Goal: Information Seeking & Learning: Understand process/instructions

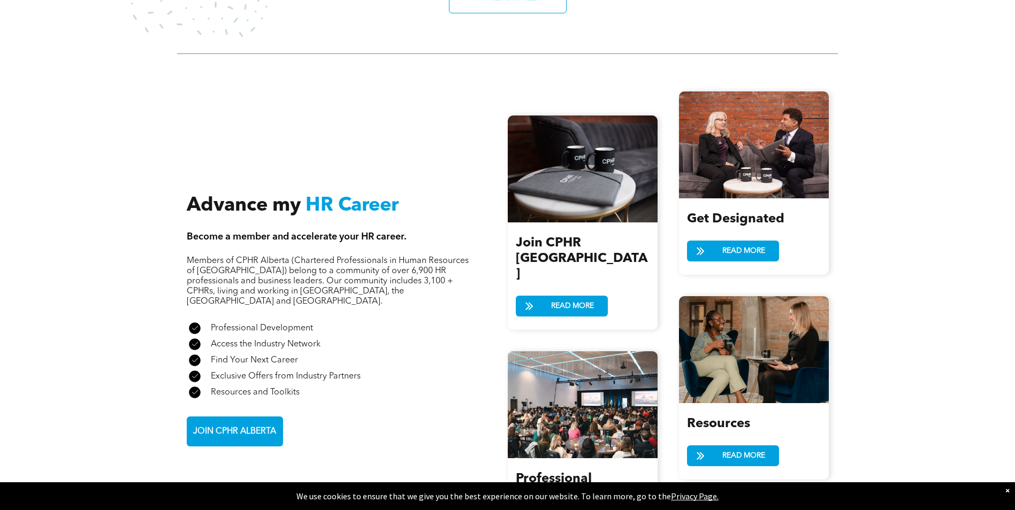
scroll to position [1284, 0]
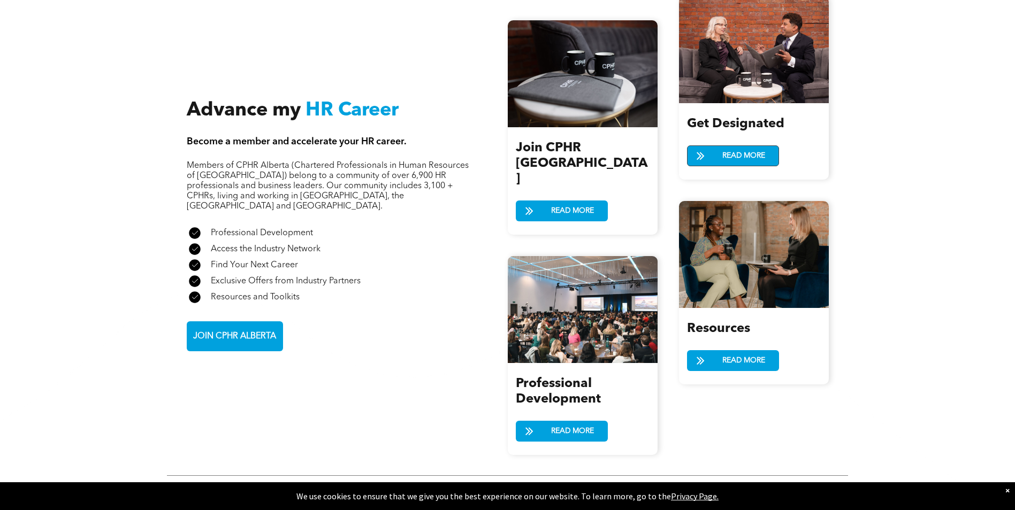
click at [740, 146] on span "READ MORE" at bounding box center [743, 156] width 50 height 20
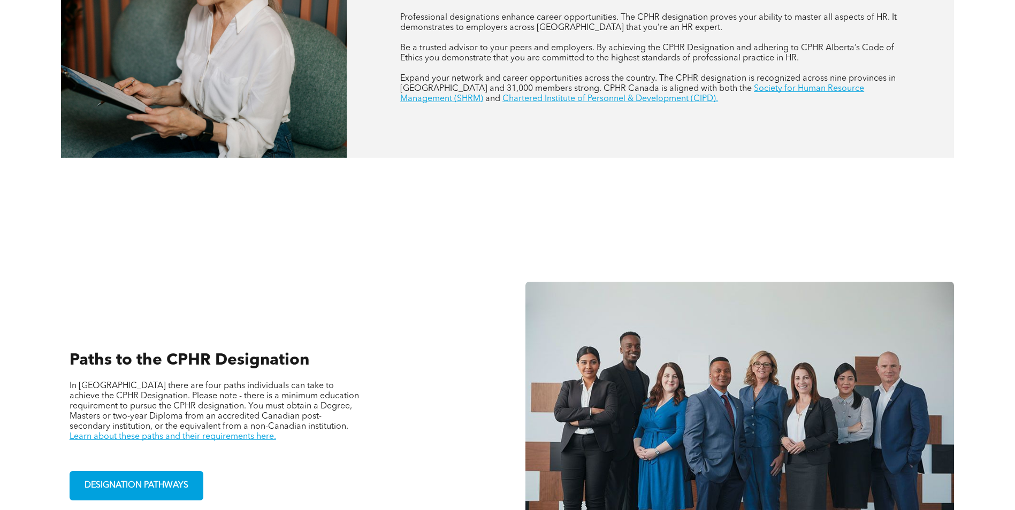
scroll to position [588, 0]
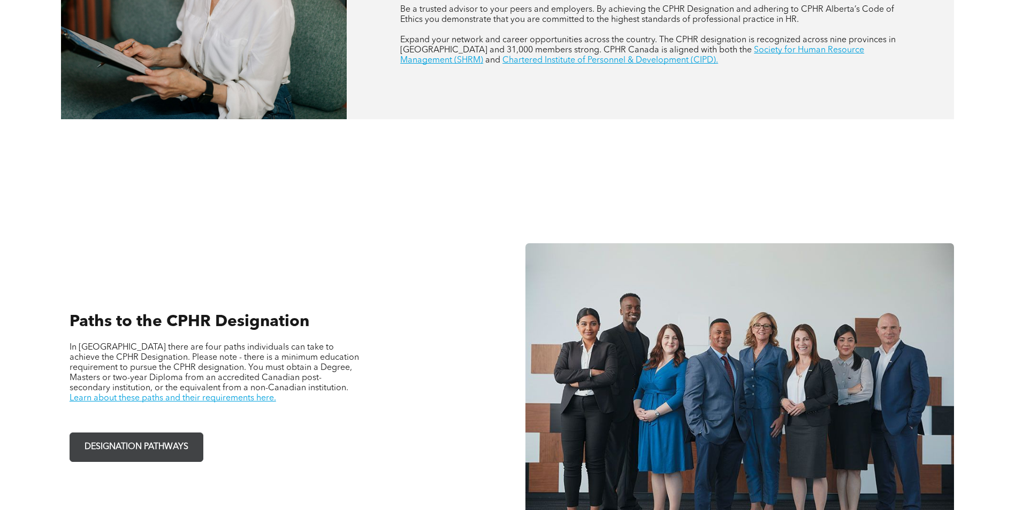
click at [127, 461] on link "DESIGNATION PATHWAYS" at bounding box center [137, 447] width 134 height 29
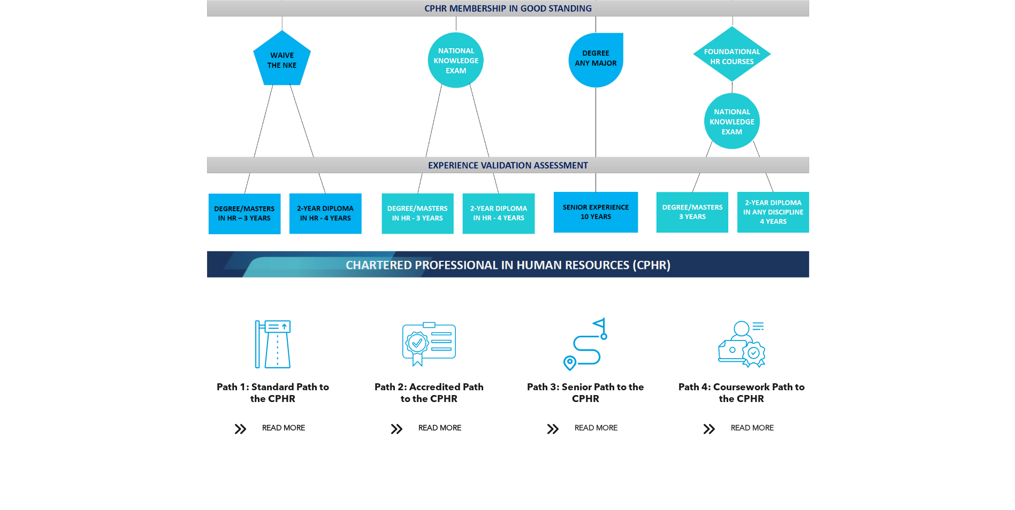
scroll to position [963, 0]
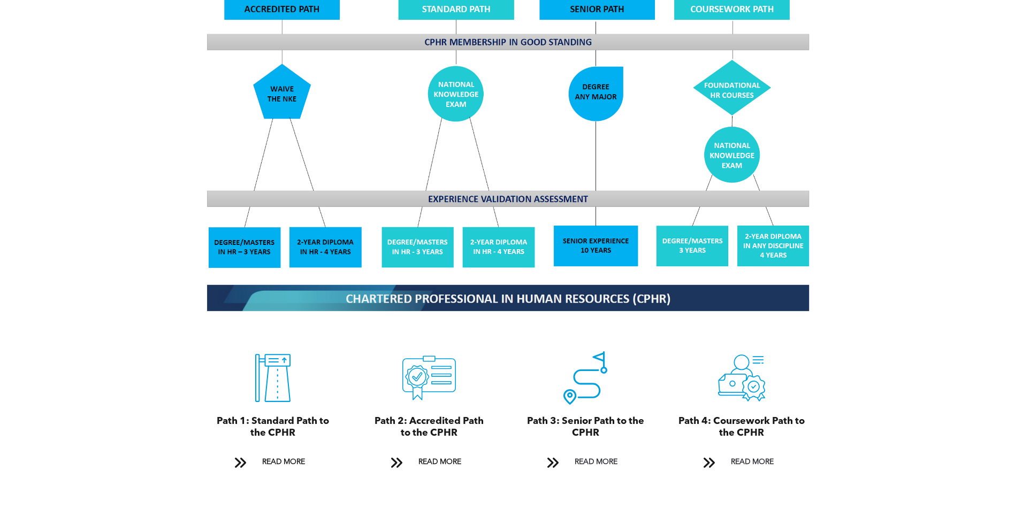
click at [503, 240] on img at bounding box center [507, 132] width 619 height 373
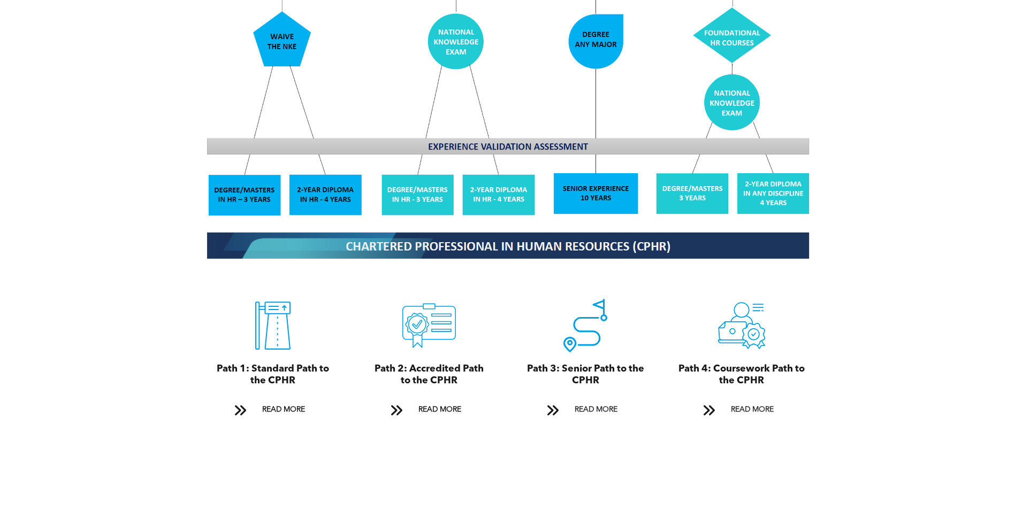
scroll to position [1016, 0]
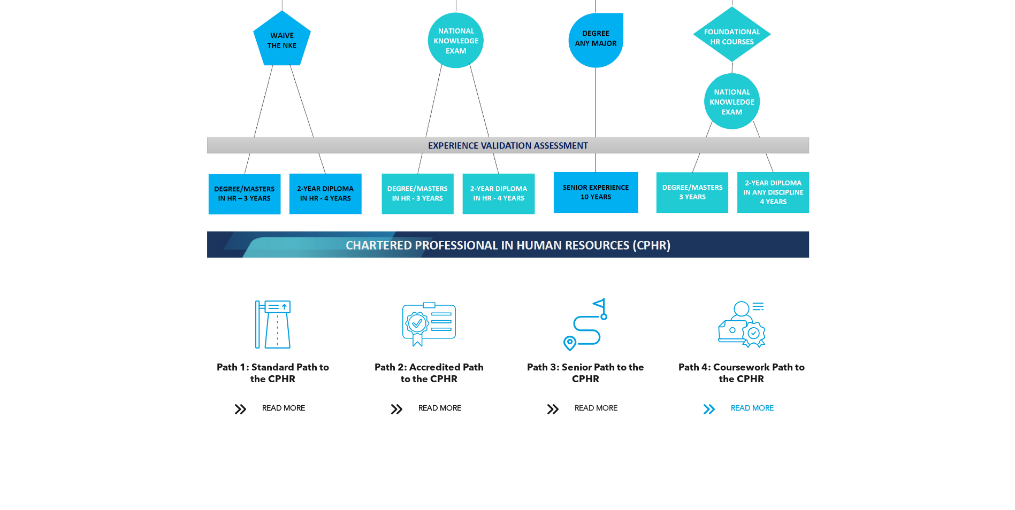
click at [759, 399] on span "READ MORE" at bounding box center [752, 409] width 50 height 20
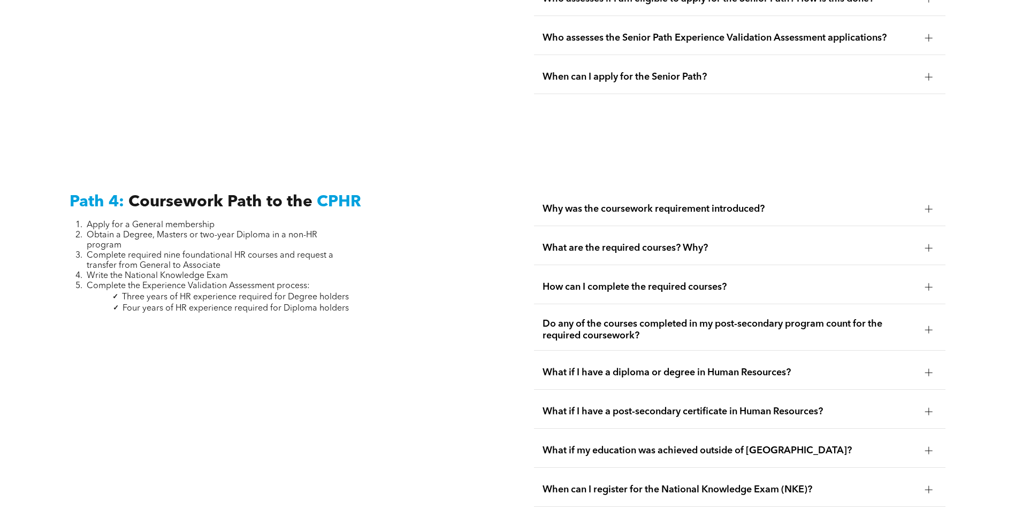
scroll to position [3175, 0]
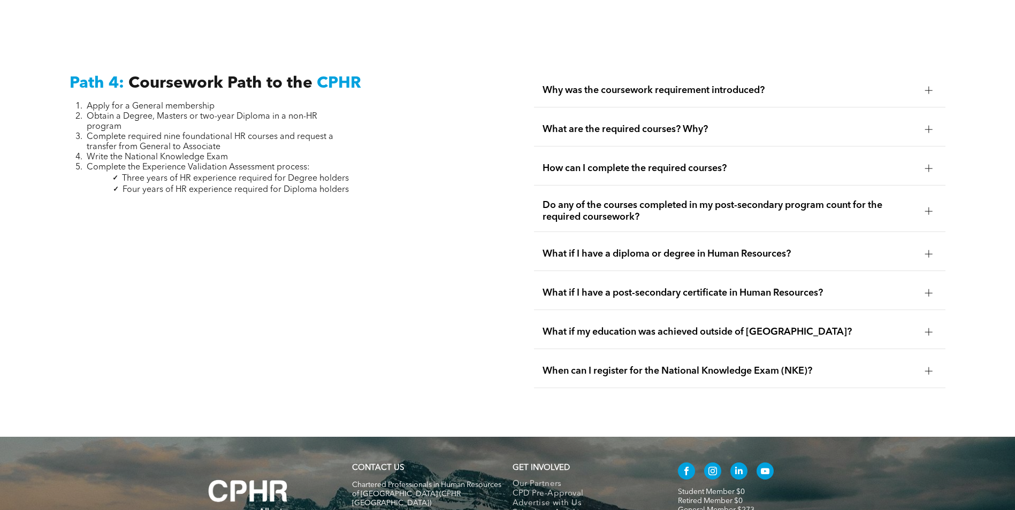
click at [688, 85] on span "Why was the coursework requirement introduced?" at bounding box center [729, 91] width 374 height 12
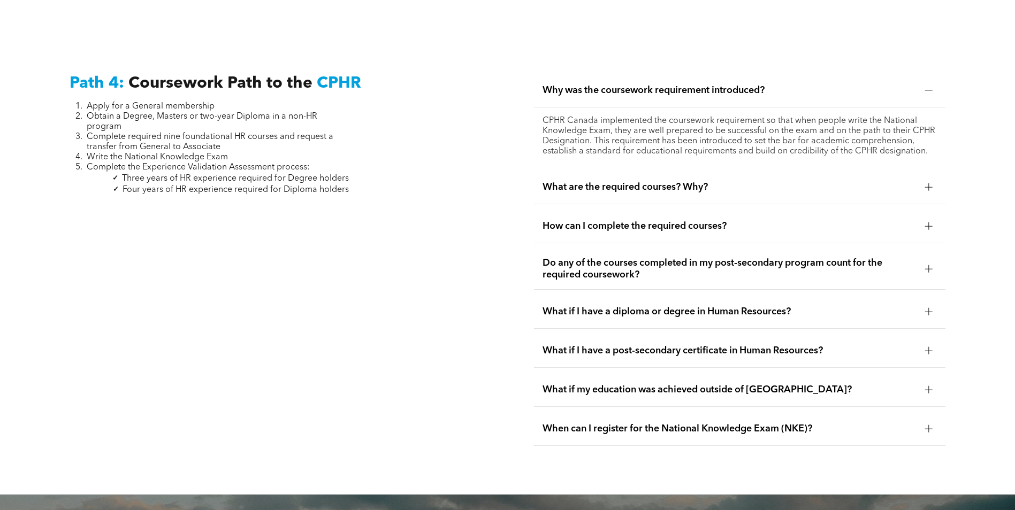
click at [657, 176] on div "What are the required courses? Why?" at bounding box center [739, 188] width 411 height 34
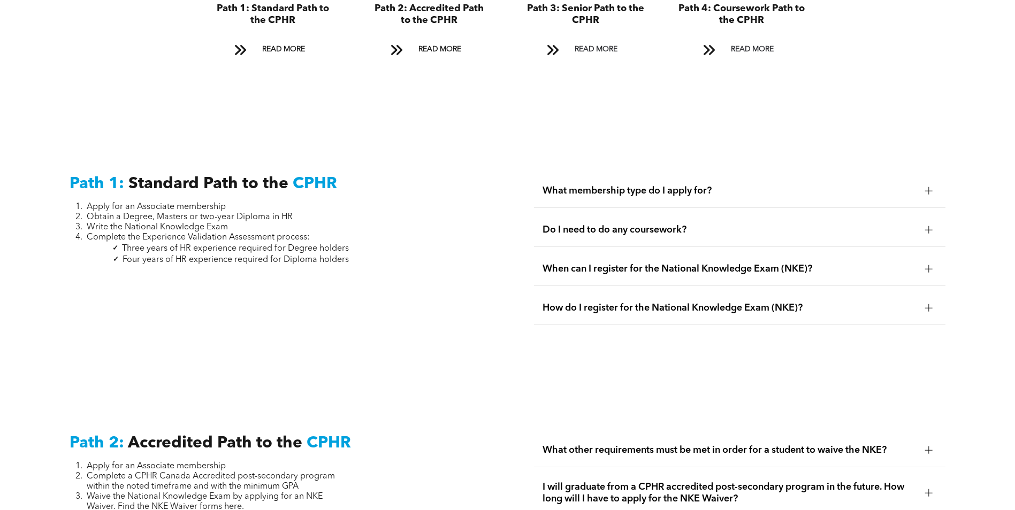
scroll to position [1196, 0]
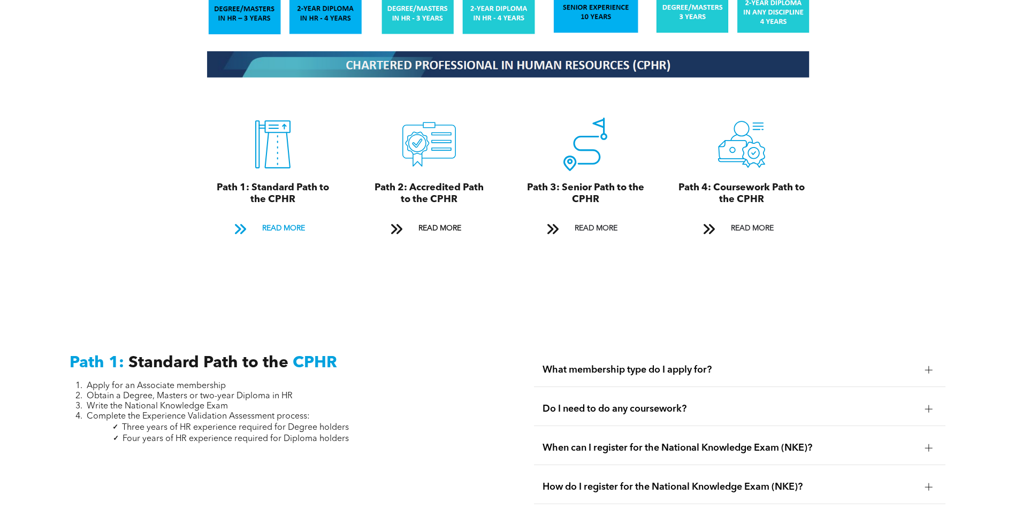
click at [294, 219] on span "READ MORE" at bounding box center [283, 229] width 50 height 20
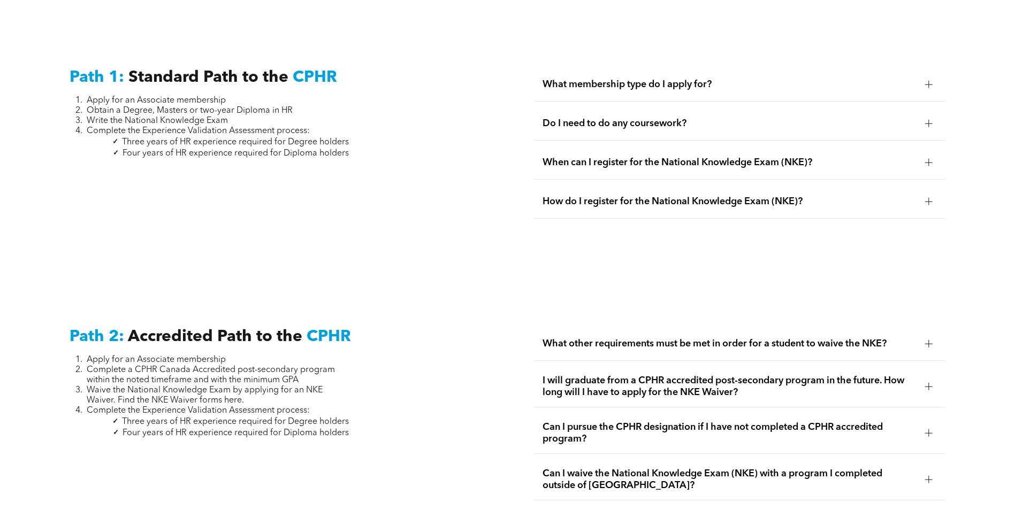
scroll to position [1488, 0]
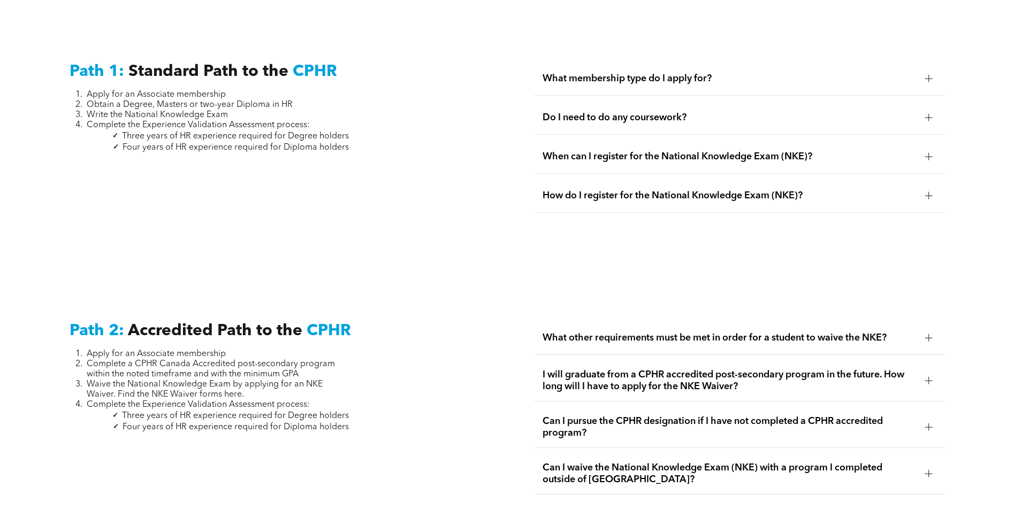
click at [687, 112] on span "Do I need to do any coursework?" at bounding box center [729, 118] width 374 height 12
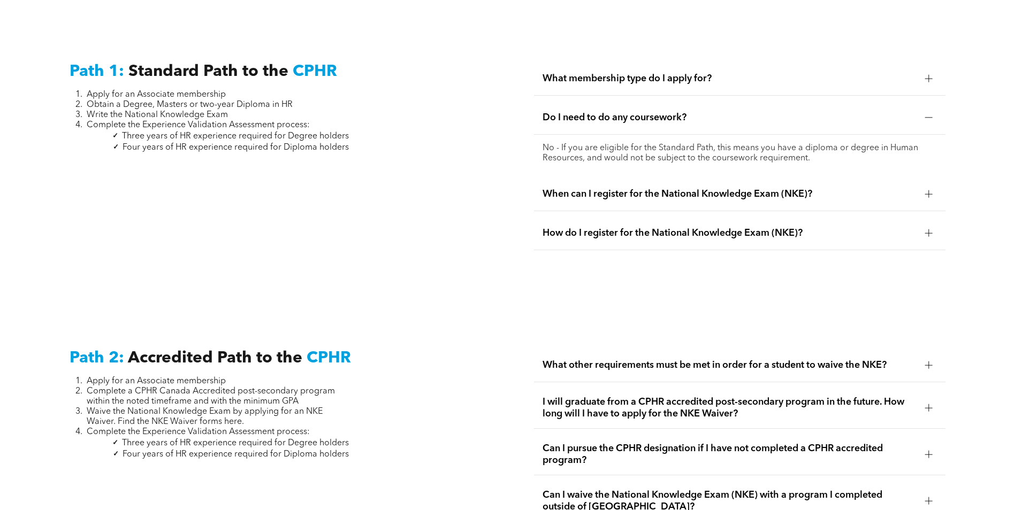
click at [658, 188] on span "When can I register for the National Knowledge Exam (NKE)?" at bounding box center [729, 194] width 374 height 12
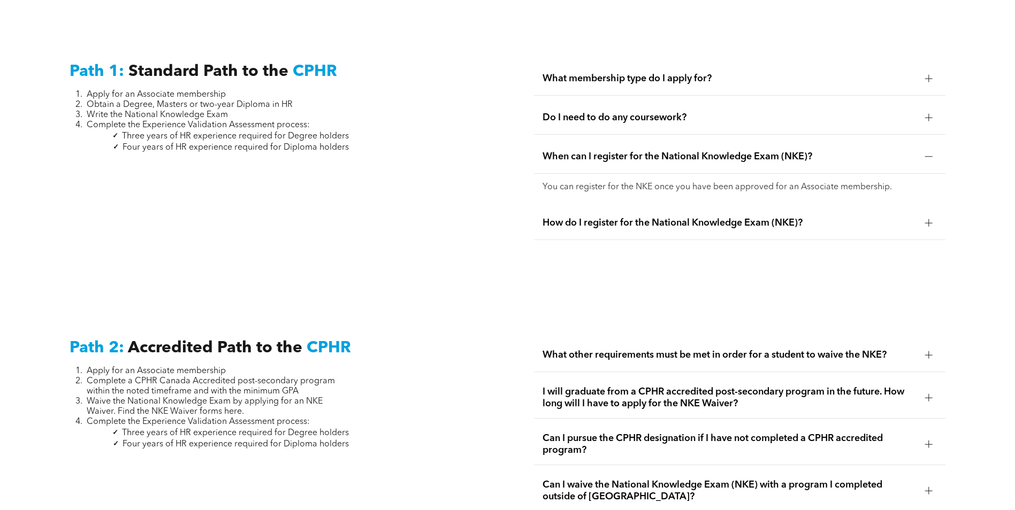
click at [709, 217] on span "How do I register for the National Knowledge Exam (NKE)?" at bounding box center [729, 223] width 374 height 12
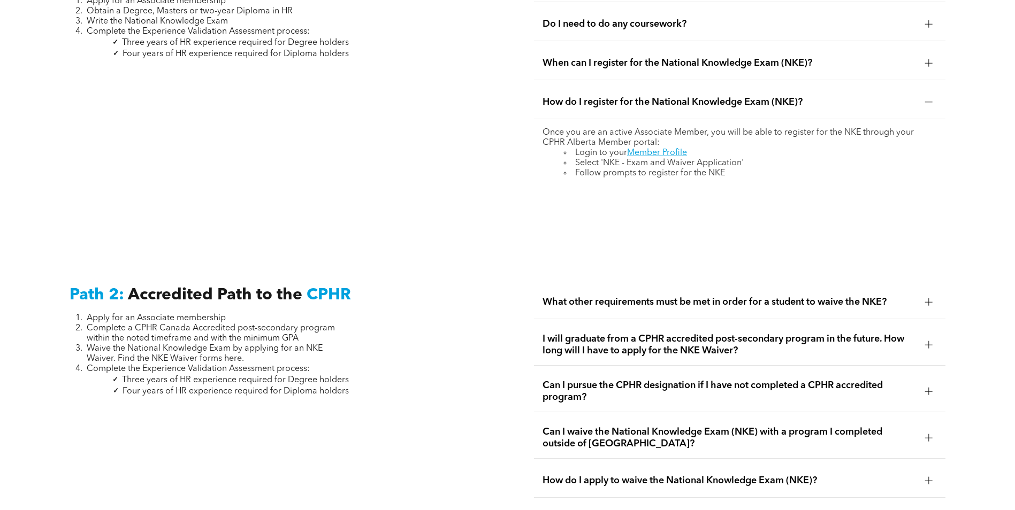
scroll to position [1595, 0]
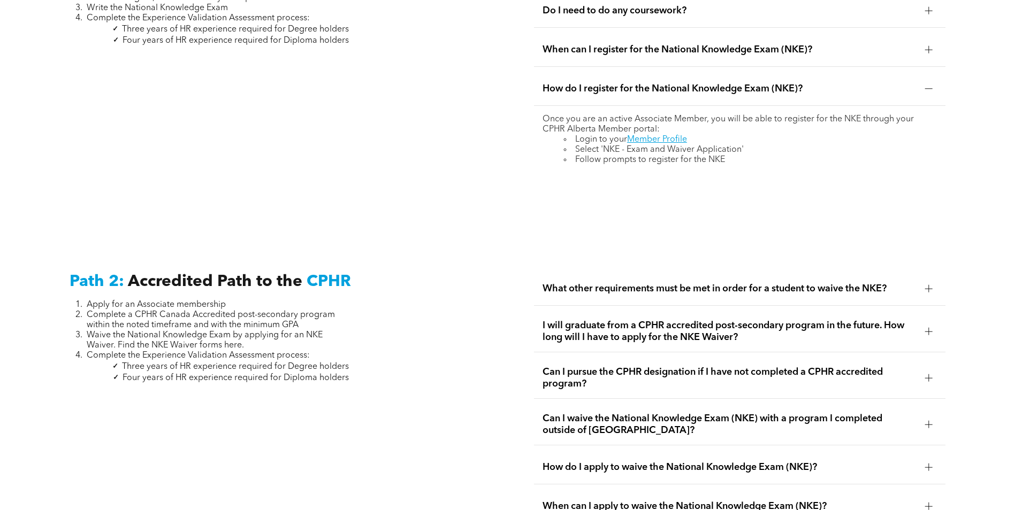
click at [696, 282] on div "What other requirements must be met in order for a student to waive the NKE?" at bounding box center [739, 289] width 411 height 34
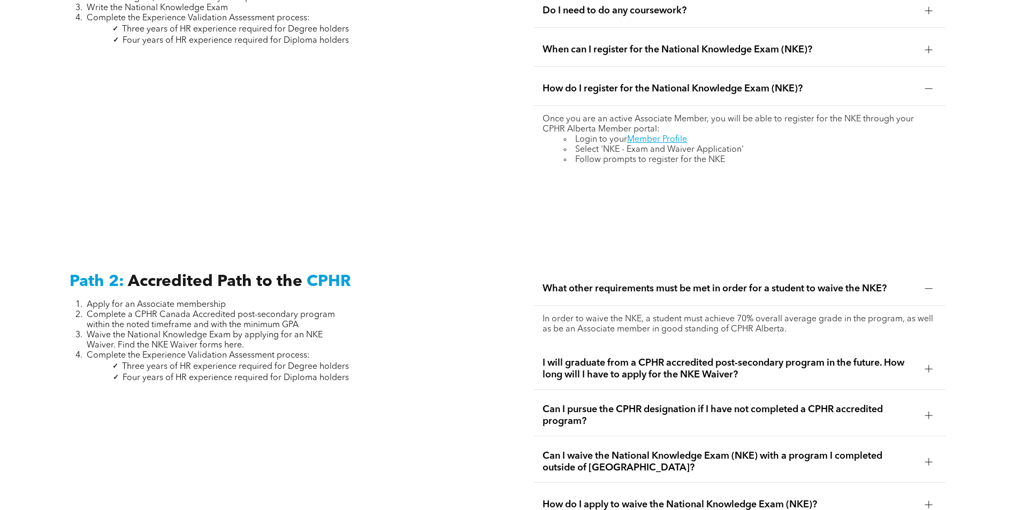
click at [855, 358] on span "I will graduate from a CPHR accredited post-secondary program in the future. Ho…" at bounding box center [729, 369] width 374 height 24
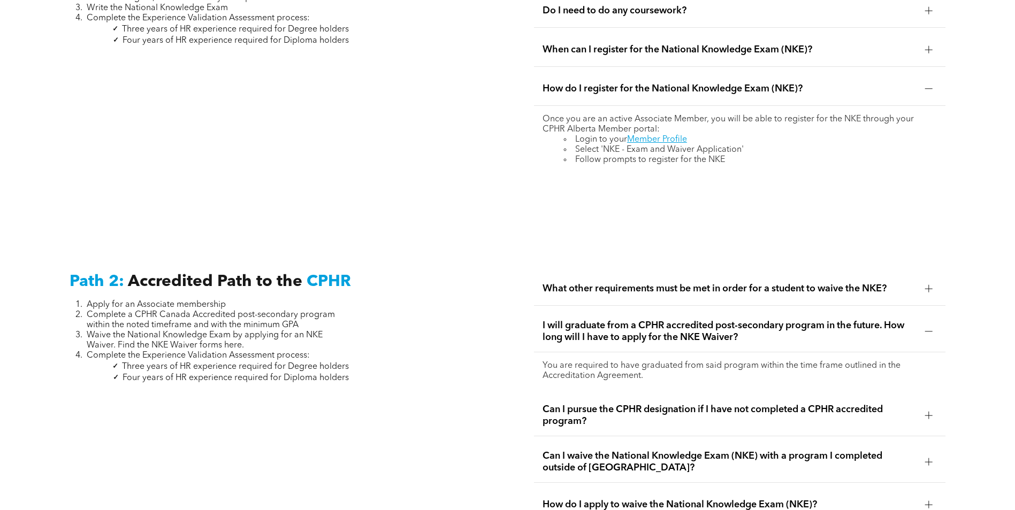
click at [731, 404] on span "Can I pursue the CPHR designation if I have not completed a CPHR accredited pro…" at bounding box center [729, 416] width 374 height 24
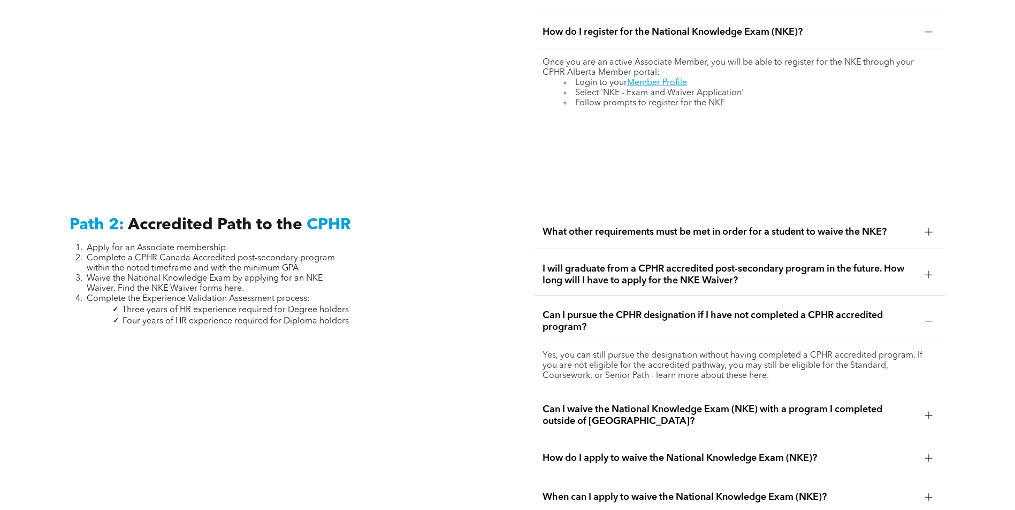
scroll to position [1702, 0]
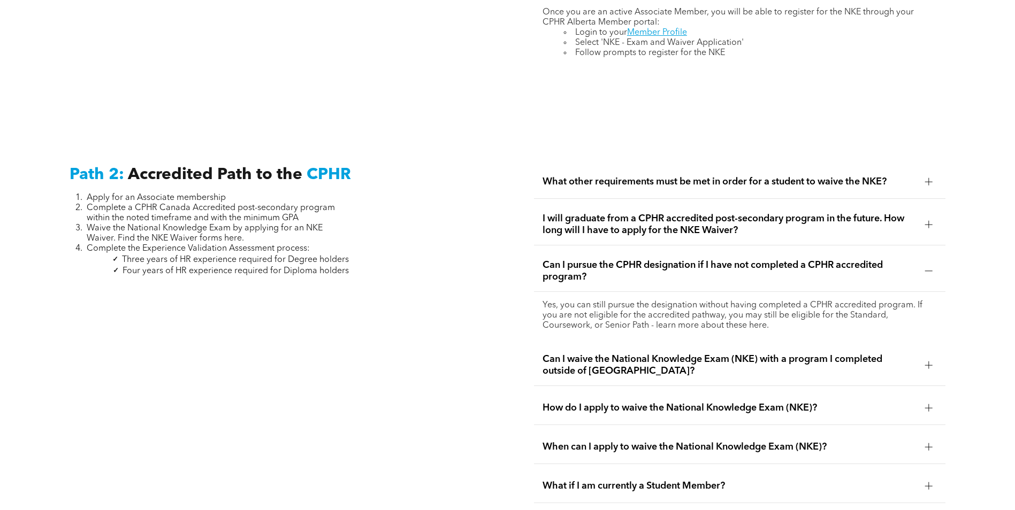
click at [778, 358] on span "Can I waive the National Knowledge Exam (NKE) with a program I completed outsid…" at bounding box center [729, 366] width 374 height 24
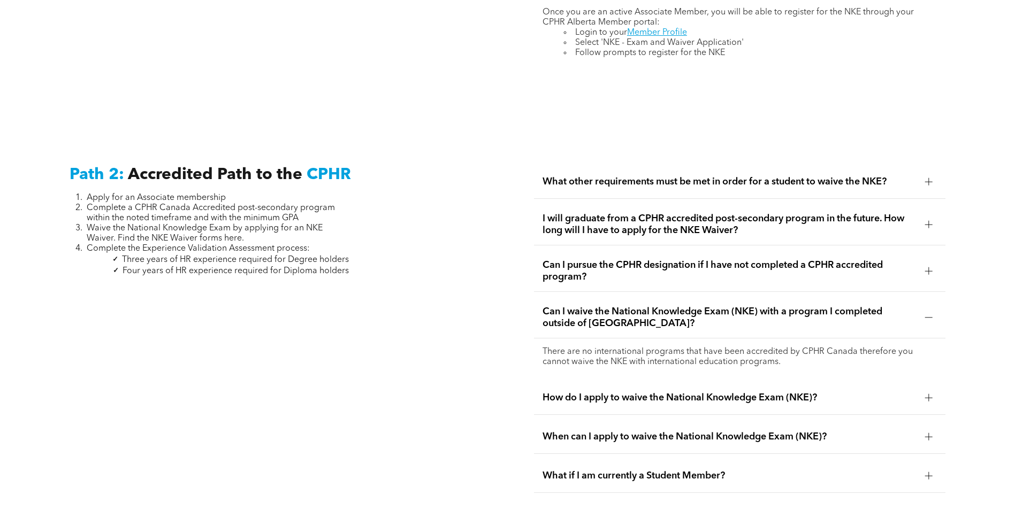
click at [728, 390] on div "How do I apply to waive the National Knowledge Exam (NKE)?" at bounding box center [739, 398] width 411 height 34
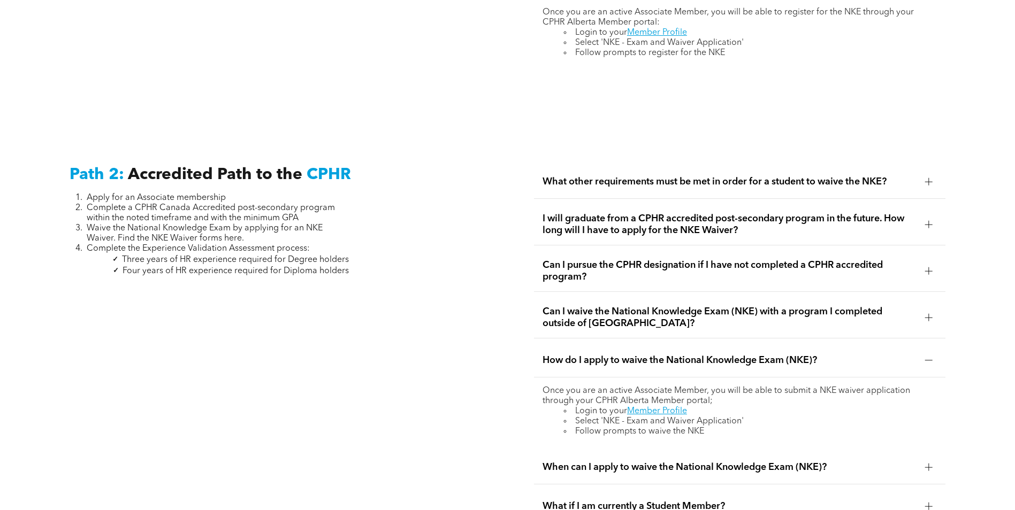
click at [672, 459] on div "When can I apply to waive the National Knowledge Exam (NKE)?" at bounding box center [739, 468] width 411 height 34
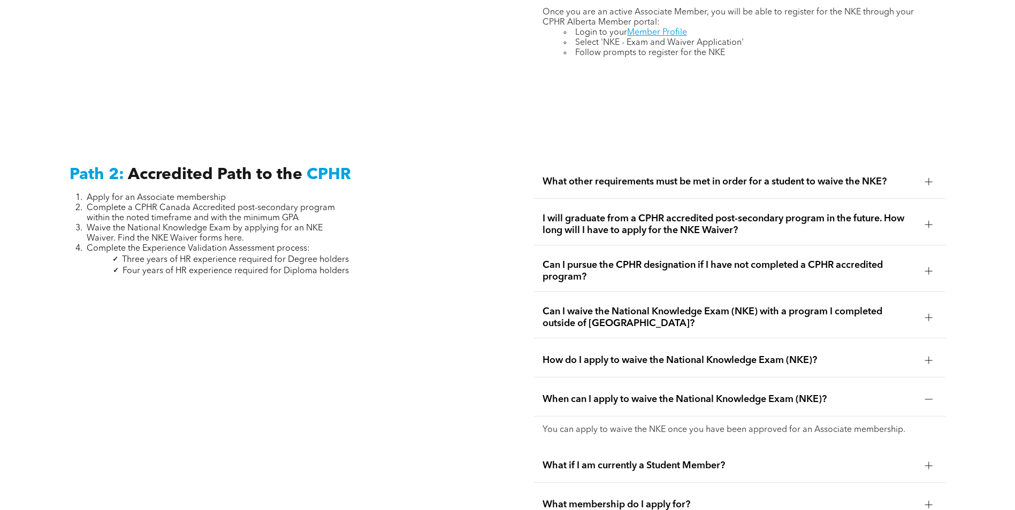
click at [658, 460] on span "What if I am currently a Student Member?" at bounding box center [729, 466] width 374 height 12
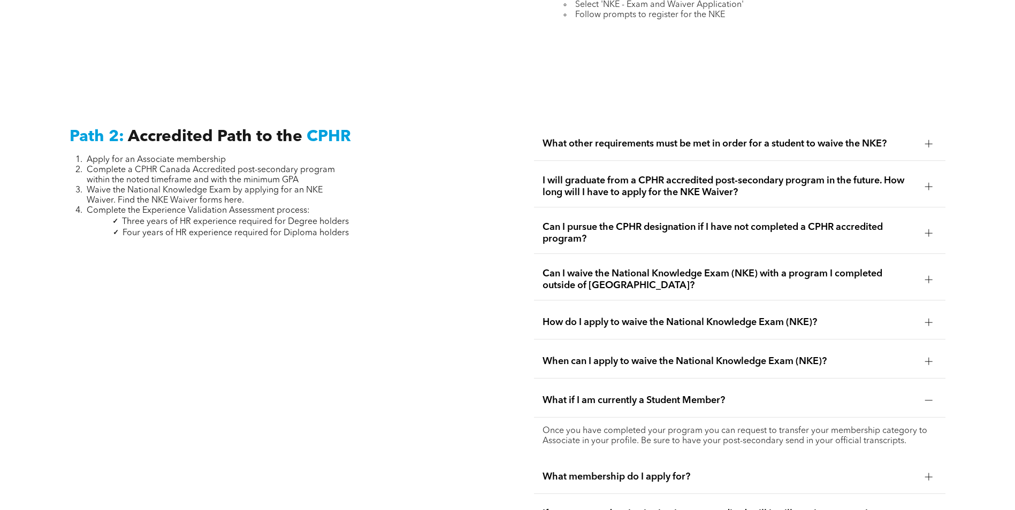
scroll to position [1755, 0]
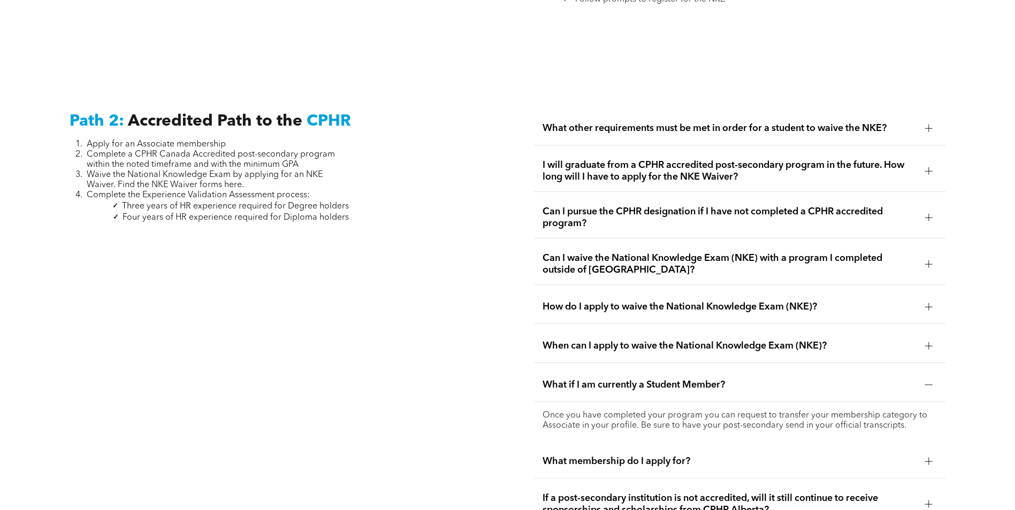
click at [673, 456] on span "What membership do I apply for?" at bounding box center [729, 462] width 374 height 12
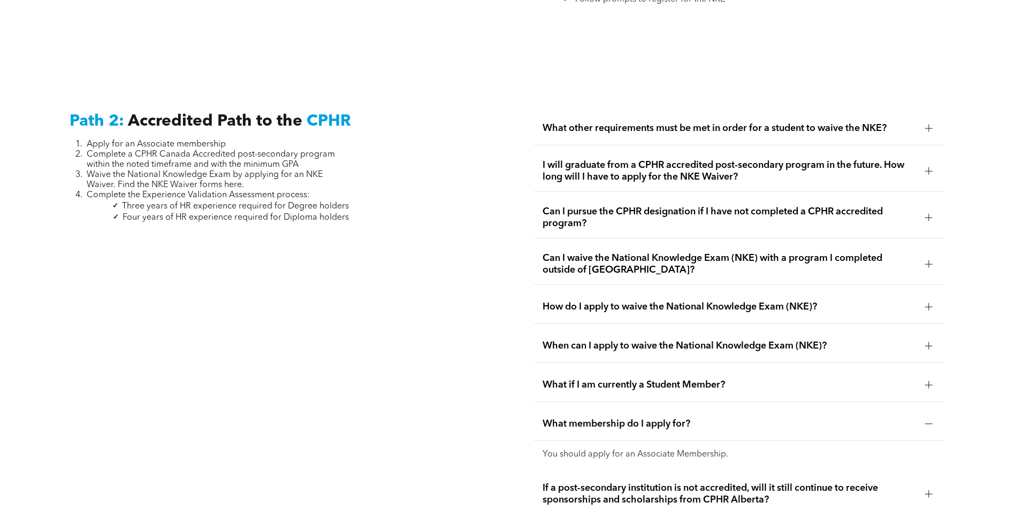
scroll to position [1862, 0]
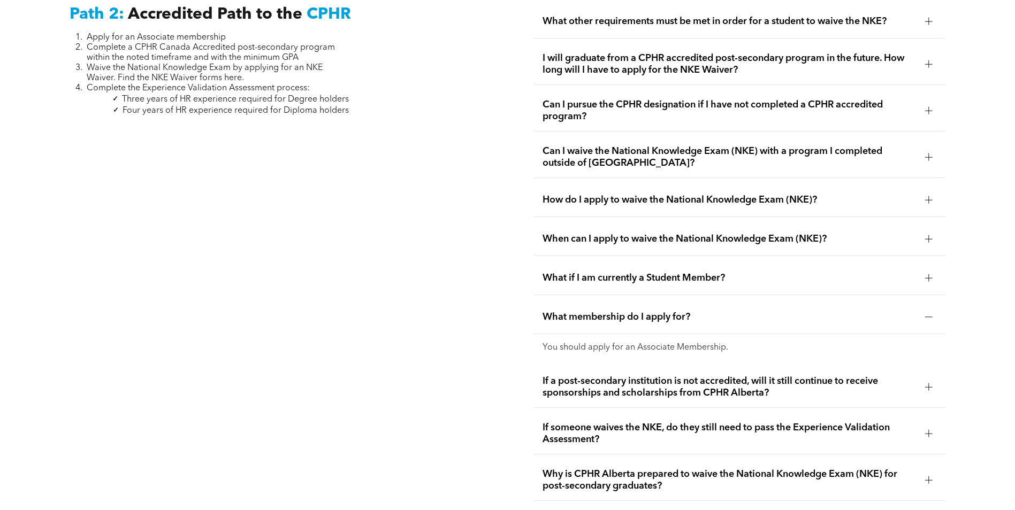
click at [803, 375] on span "If a post-secondary institution is not accredited, will it still continue to re…" at bounding box center [729, 387] width 374 height 24
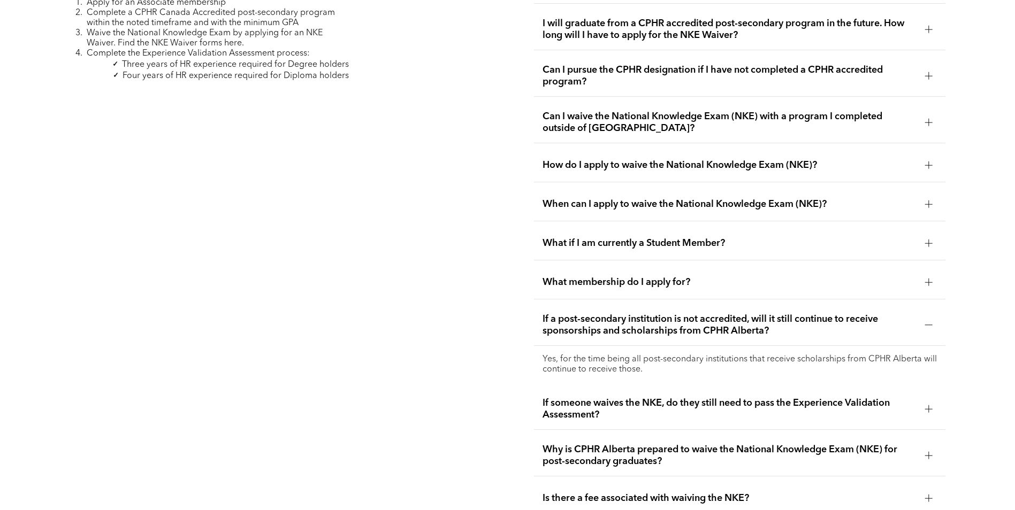
scroll to position [1916, 0]
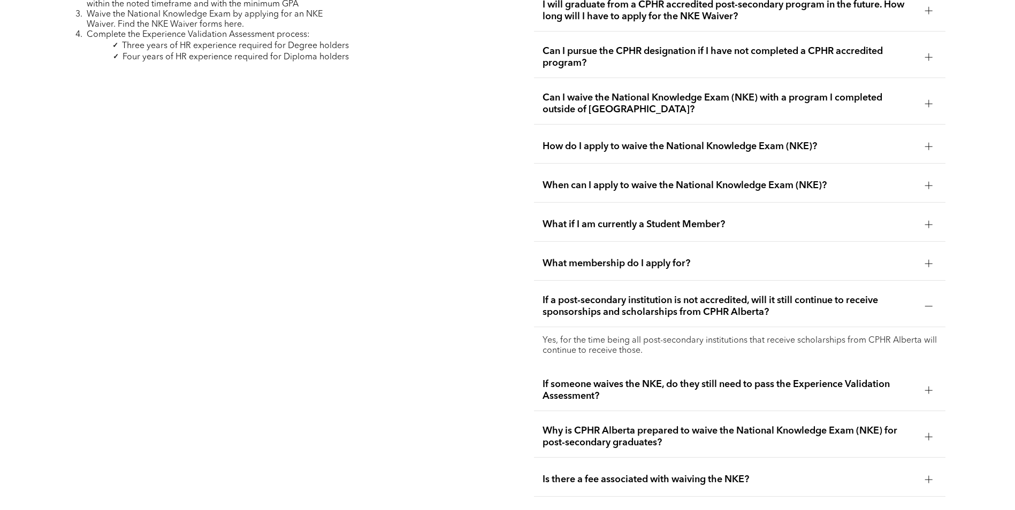
click at [794, 379] on span "If someone waives the NKE, do they still need to pass the Experience Validation…" at bounding box center [729, 391] width 374 height 24
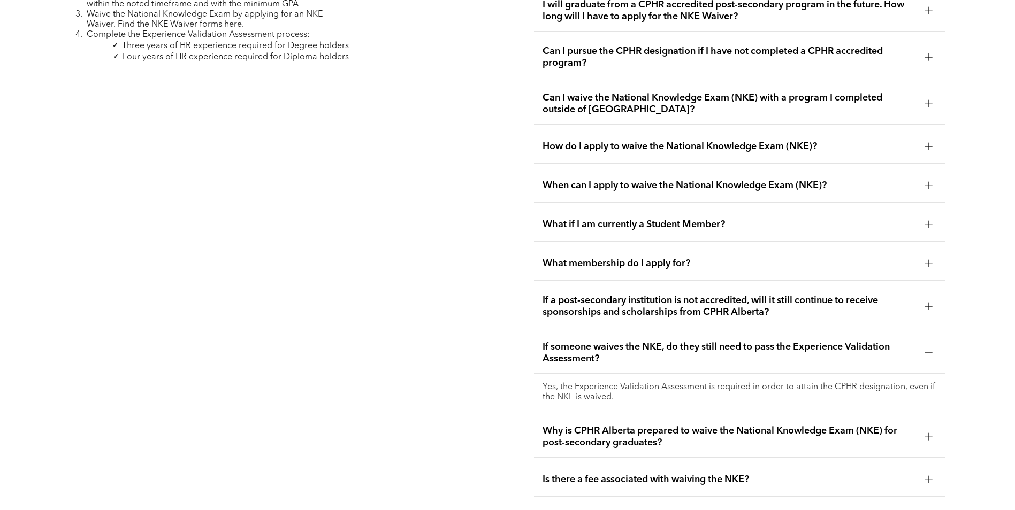
click at [748, 425] on span "Why is CPHR Alberta prepared to waive the National Knowledge Exam (NKE) for pos…" at bounding box center [729, 437] width 374 height 24
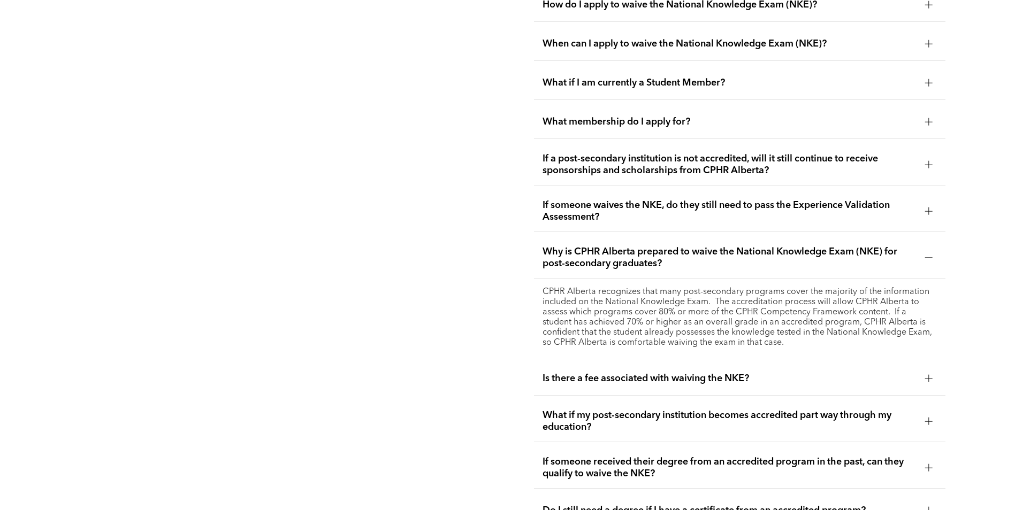
scroll to position [2076, 0]
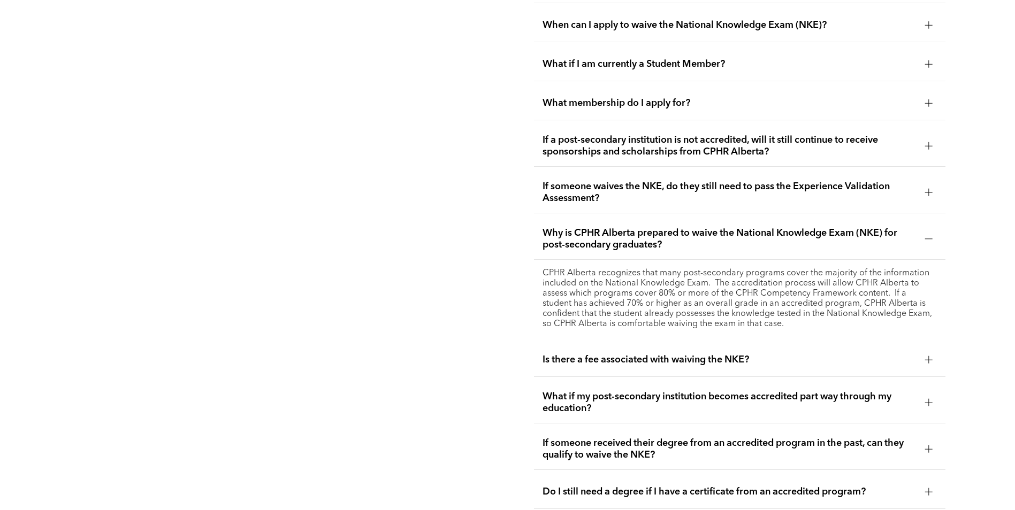
click at [778, 354] on span "Is there a fee associated with waiving the NKE?" at bounding box center [729, 360] width 374 height 12
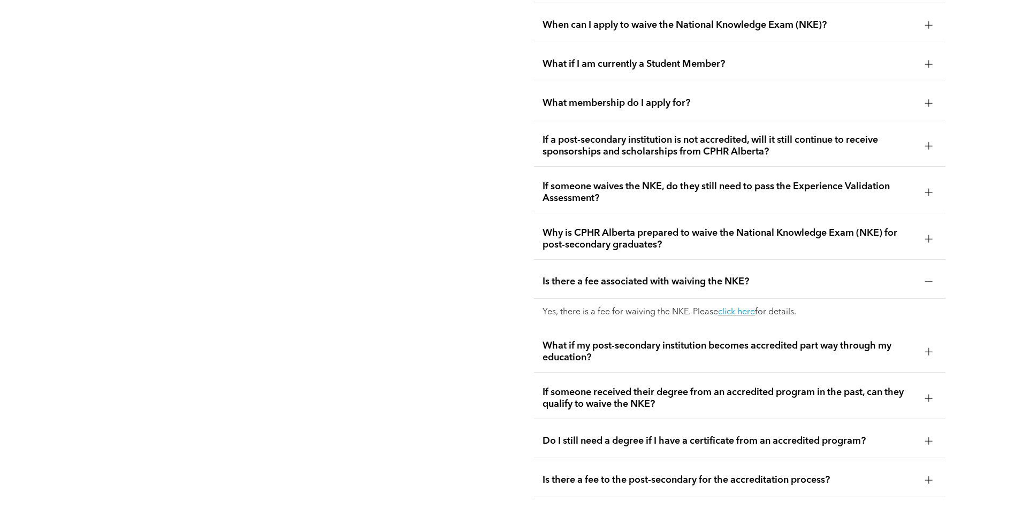
click at [805, 340] on span "What if my post-secondary institution becomes accredited part way through my ed…" at bounding box center [729, 352] width 374 height 24
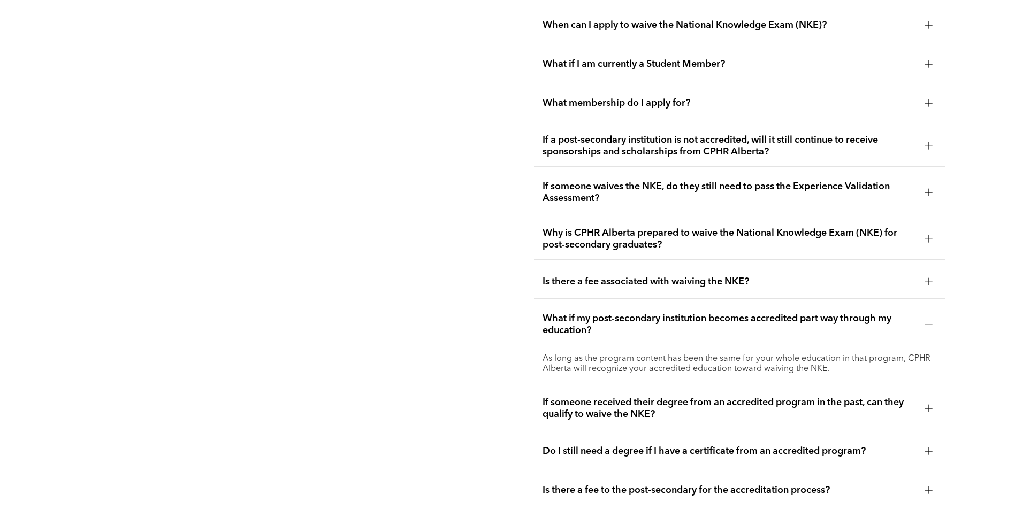
click at [653, 397] on span "If someone received their degree from an accredited program in the past, can th…" at bounding box center [729, 409] width 374 height 24
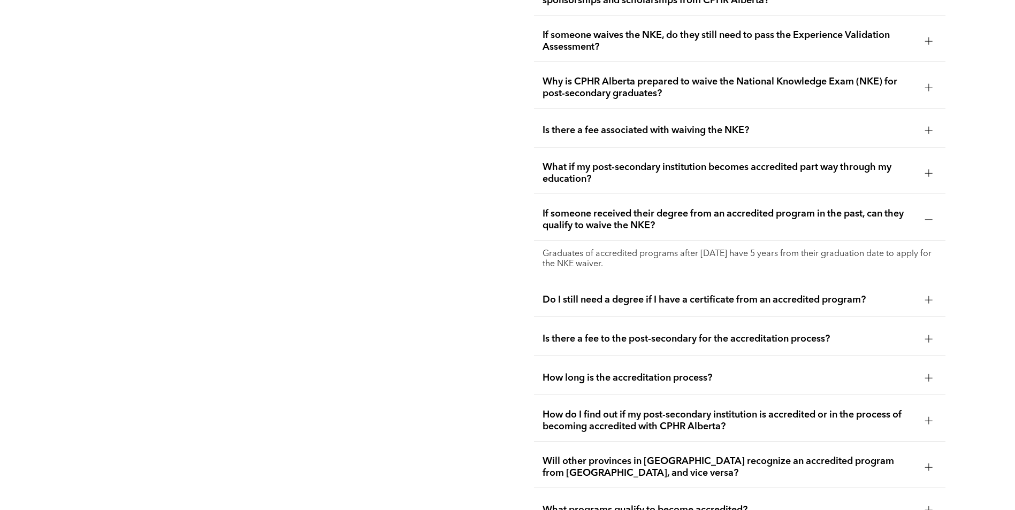
scroll to position [2237, 0]
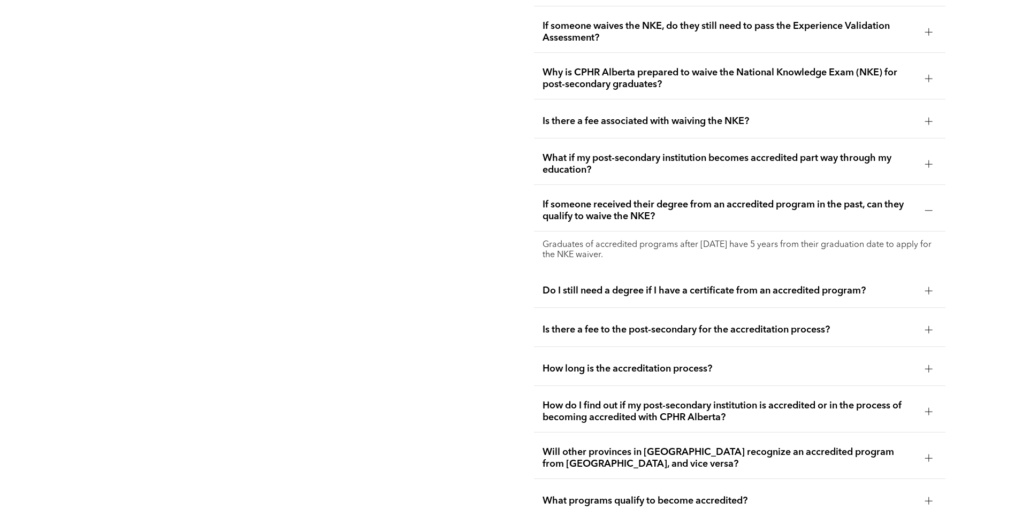
click at [783, 363] on span "How long is the accreditation process?" at bounding box center [729, 369] width 374 height 12
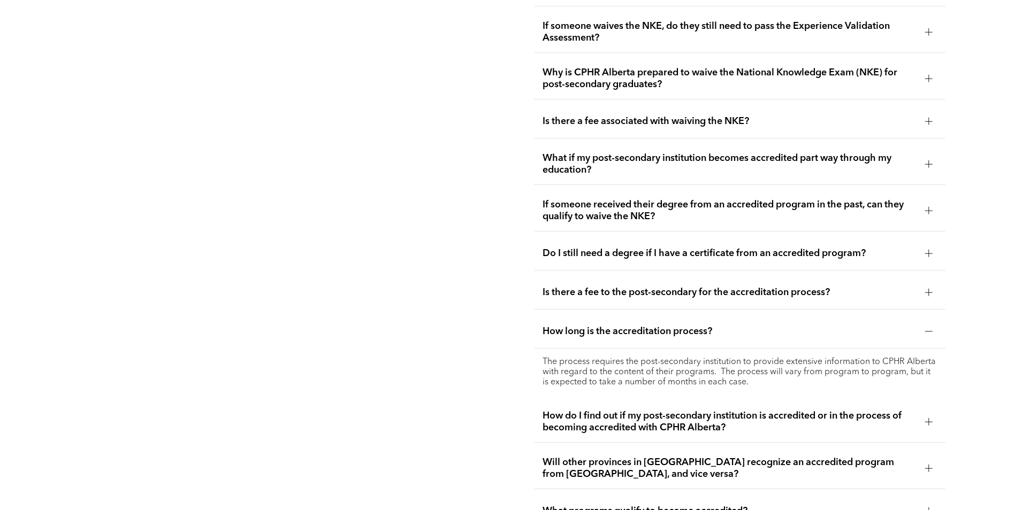
click at [761, 410] on span "How do I find out if my post-secondary institution is accredited or in the proc…" at bounding box center [729, 422] width 374 height 24
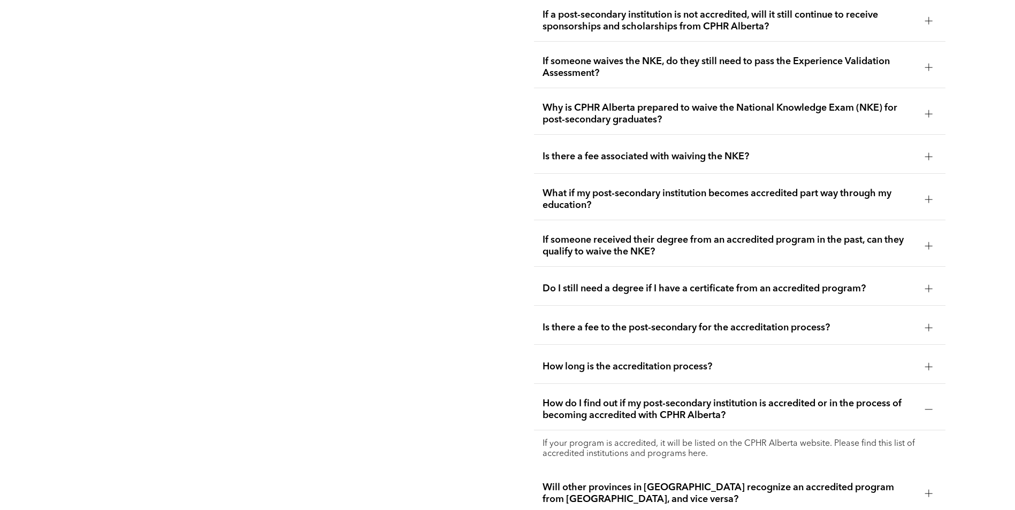
scroll to position [2183, 0]
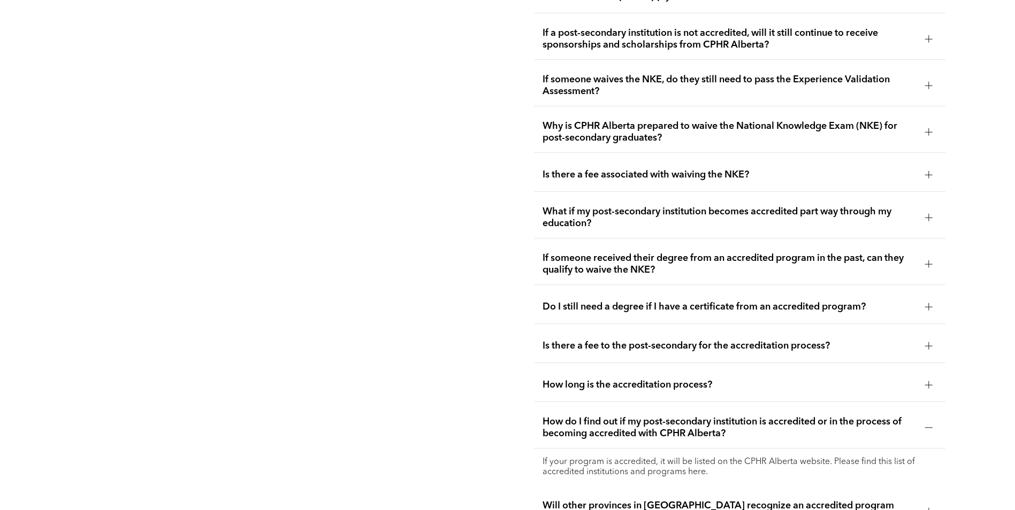
click at [691, 457] on p "If your program is accredited, it will be listed on the CPHR Alberta website. P…" at bounding box center [739, 467] width 394 height 20
click at [588, 416] on span "How do I find out if my post-secondary institution is accredited or in the proc…" at bounding box center [729, 428] width 374 height 24
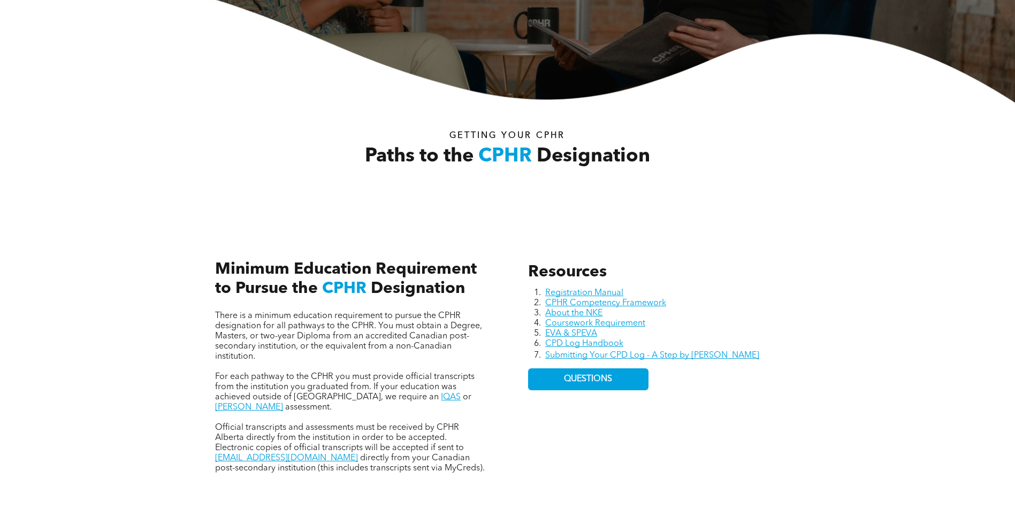
scroll to position [0, 0]
